Goal: Use online tool/utility: Utilize a website feature to perform a specific function

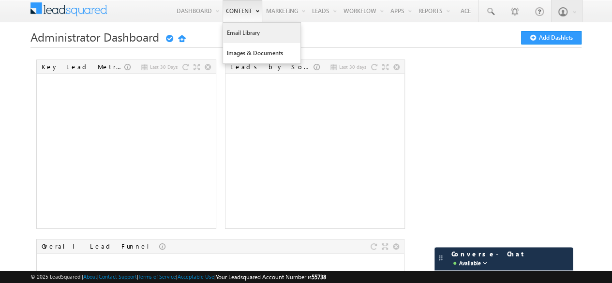
click at [239, 33] on link "Email Library" at bounding box center [261, 33] width 77 height 20
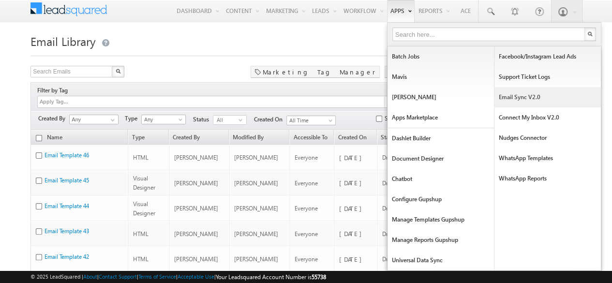
click at [530, 100] on link "Email Sync v2.0" at bounding box center [547, 97] width 106 height 20
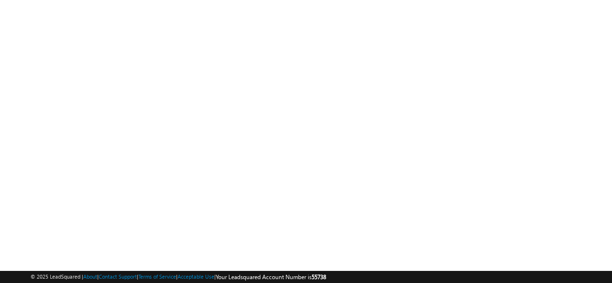
scroll to position [187, 0]
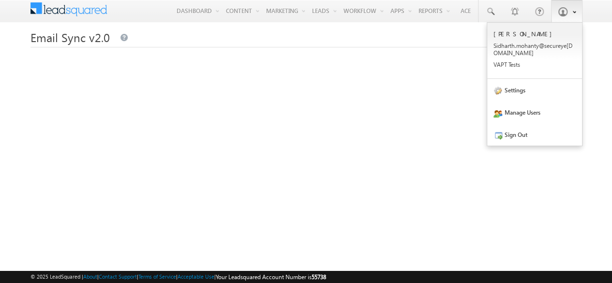
click at [574, 11] on b at bounding box center [573, 11] width 3 height 6
click at [540, 59] on div "Sidharth mohanty Sidha rth.m ohant y@sec ureye s.net VAPT Tests" at bounding box center [534, 49] width 82 height 39
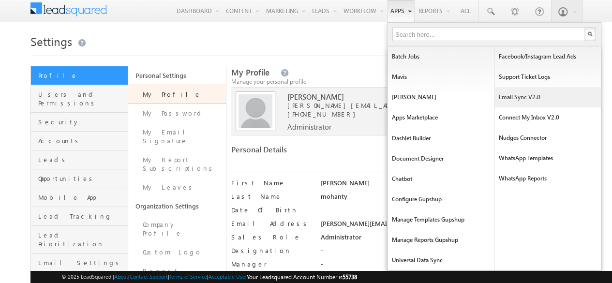
click at [530, 94] on link "Email Sync v2.0" at bounding box center [547, 97] width 106 height 20
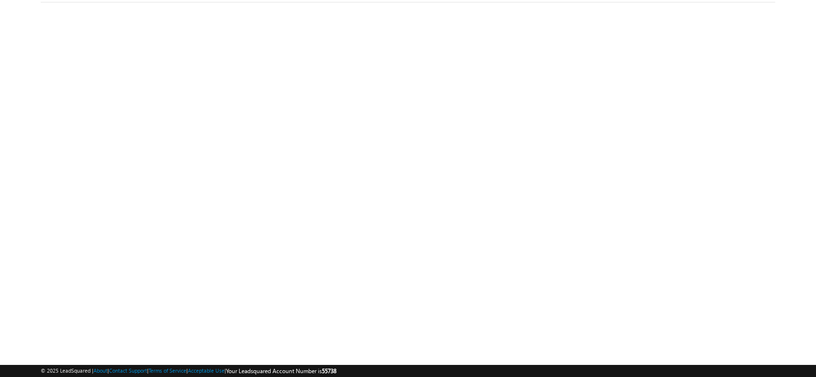
scroll to position [39, 0]
